Goal: Task Accomplishment & Management: Use online tool/utility

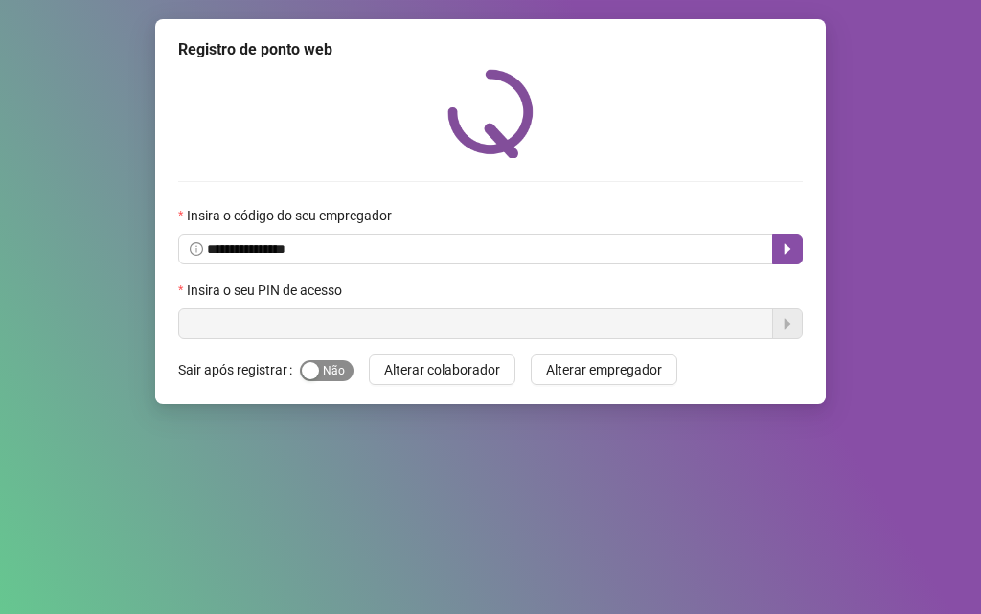
click at [334, 371] on span "Sim Não" at bounding box center [327, 370] width 54 height 21
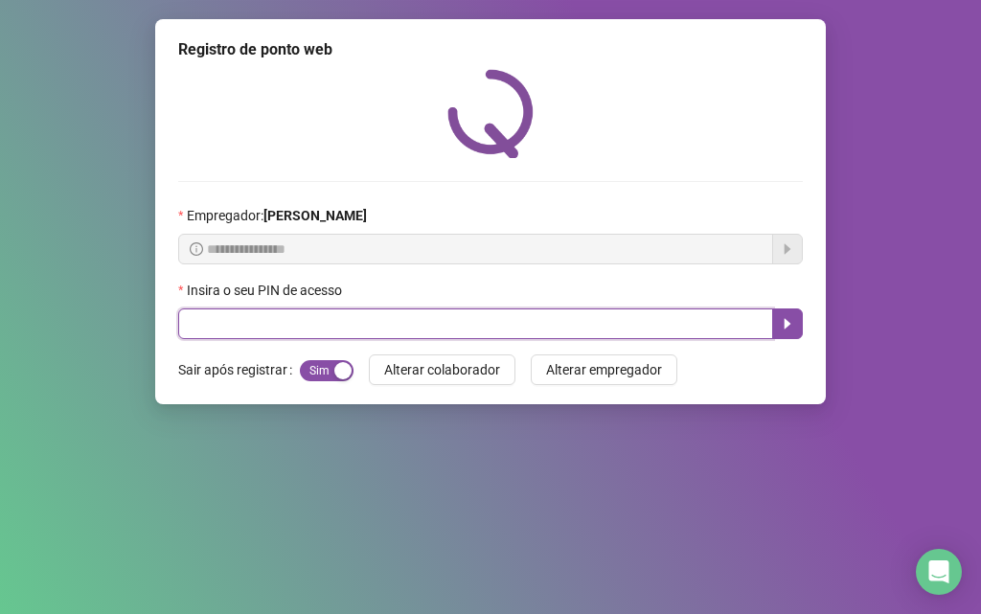
click at [282, 318] on input "text" at bounding box center [475, 323] width 595 height 31
type input "*****"
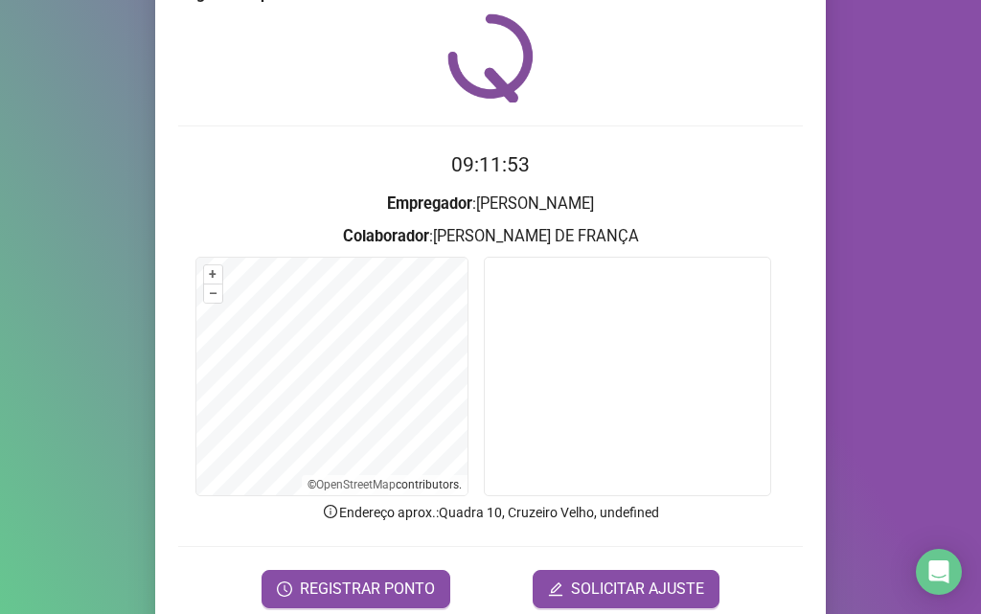
scroll to position [96, 0]
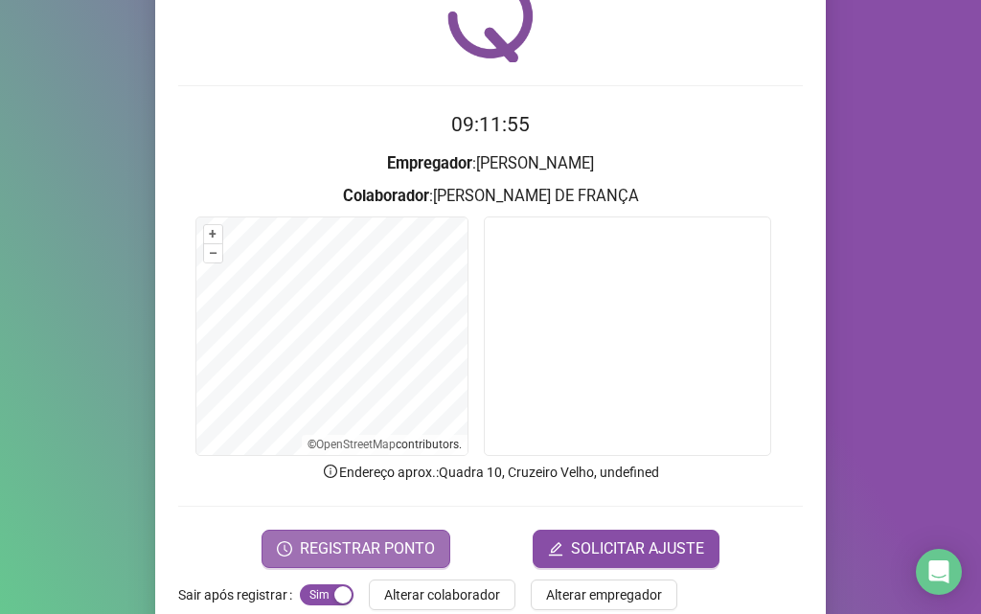
click at [373, 540] on span "REGISTRAR PONTO" at bounding box center [367, 548] width 135 height 23
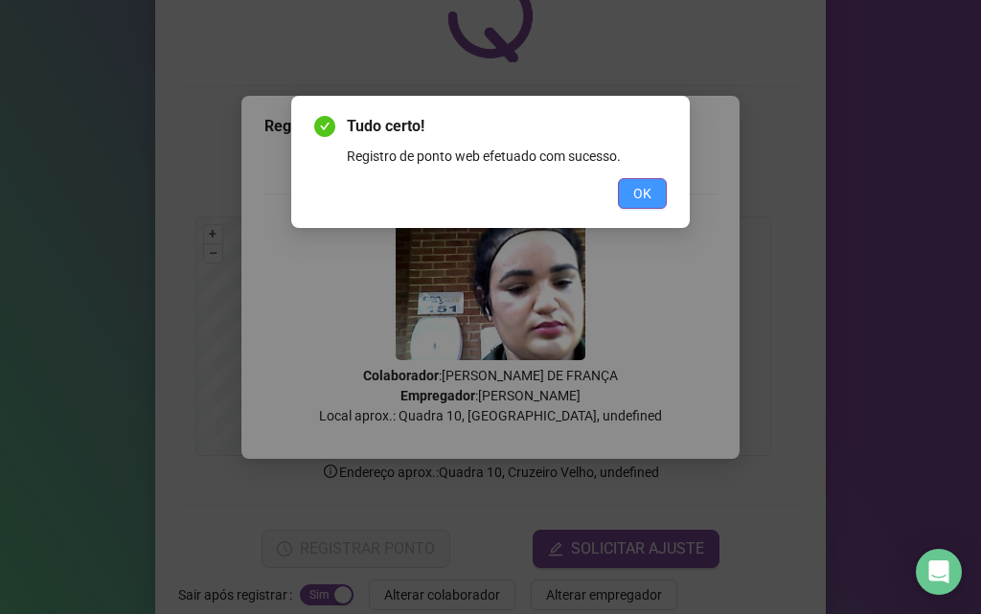
click at [641, 197] on span "OK" at bounding box center [642, 193] width 18 height 21
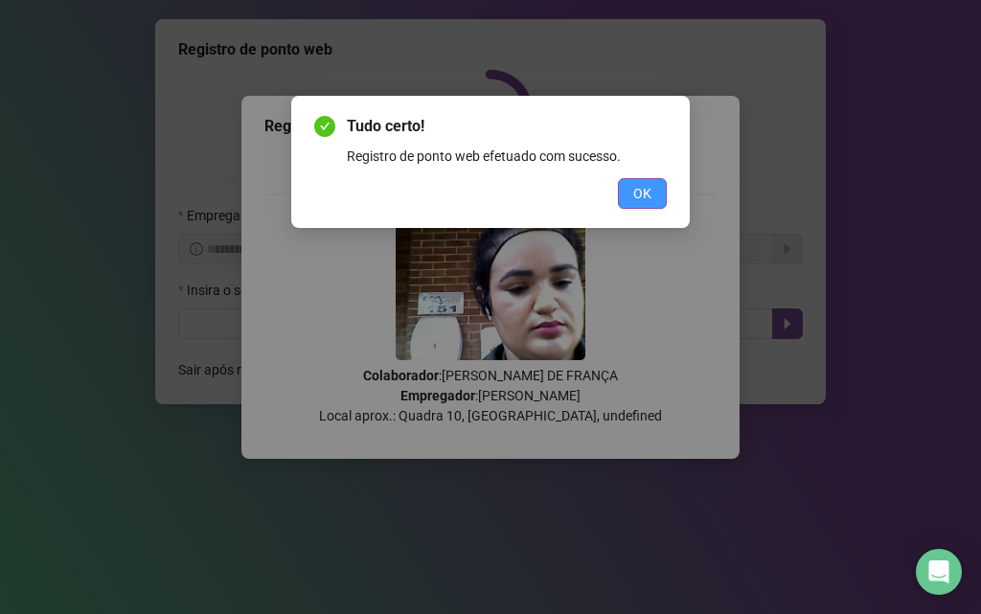
scroll to position [0, 0]
